Goal: Information Seeking & Learning: Find specific fact

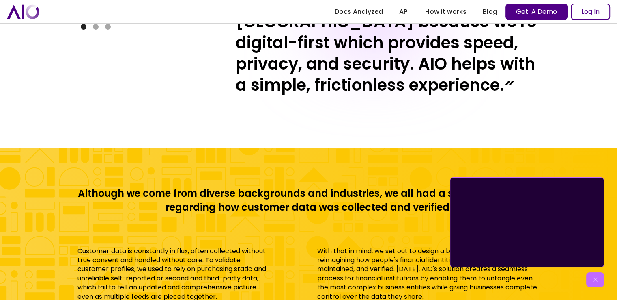
scroll to position [3512, 0]
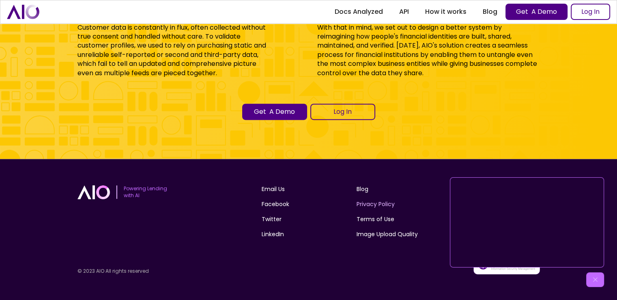
click at [388, 205] on link "Privacy Policy" at bounding box center [376, 204] width 38 height 9
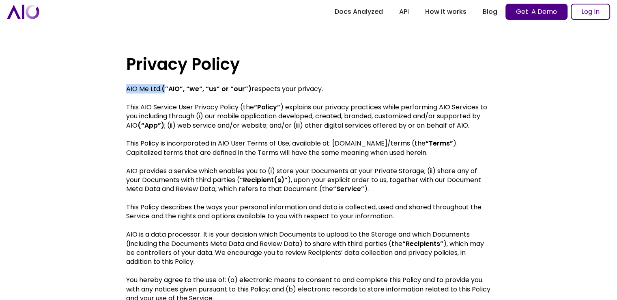
drag, startPoint x: 125, startPoint y: 88, endPoint x: 162, endPoint y: 89, distance: 37.4
copy p "AIO Me Ltd."
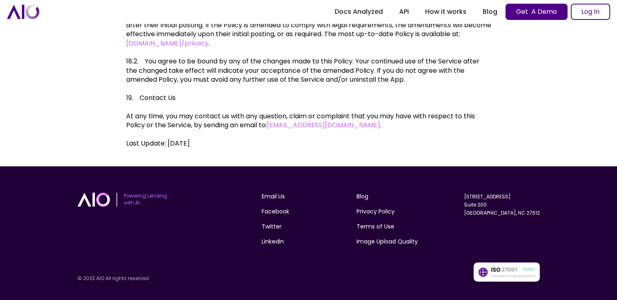
scroll to position [3436, 0]
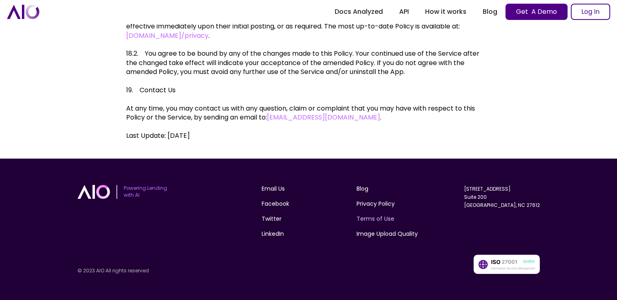
click at [388, 218] on link "Terms of Use" at bounding box center [376, 218] width 38 height 9
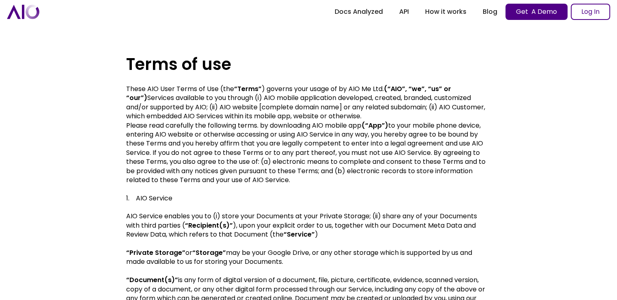
click at [364, 88] on p "These AIO User Terms of Use (the “Terms” ) governs your usage of by AIO Me Ltd.…" at bounding box center [308, 134] width 365 height 100
drag, startPoint x: 349, startPoint y: 88, endPoint x: 385, endPoint y: 89, distance: 35.7
click at [385, 89] on p "These AIO User Terms of Use (the “Terms” ) governs your usage of by AIO Me Ltd.…" at bounding box center [308, 134] width 365 height 100
copy p "AIO Me Ltd."
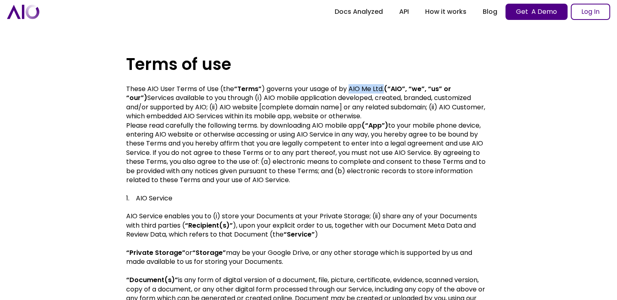
copy p "AIO Me Ltd."
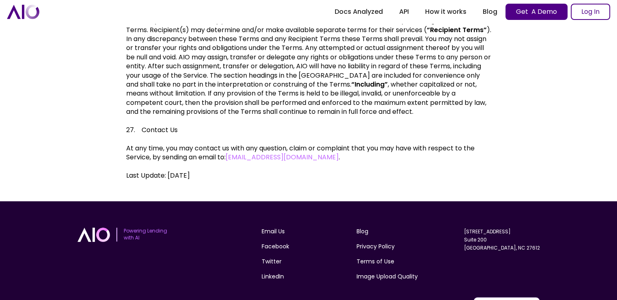
scroll to position [3485, 0]
